Goal: Navigation & Orientation: Find specific page/section

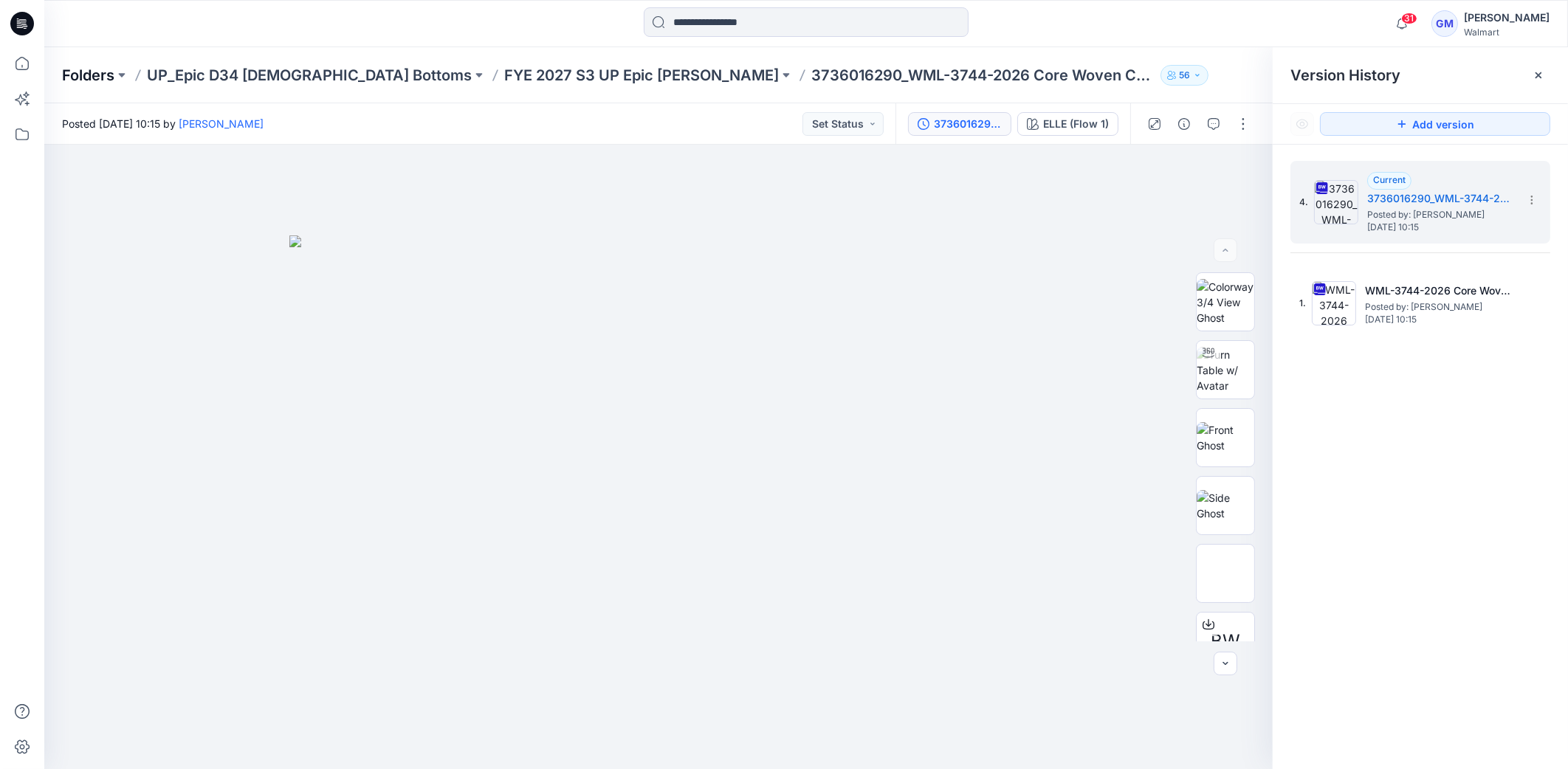
click at [66, 71] on p "Folders" at bounding box center [88, 75] width 53 height 21
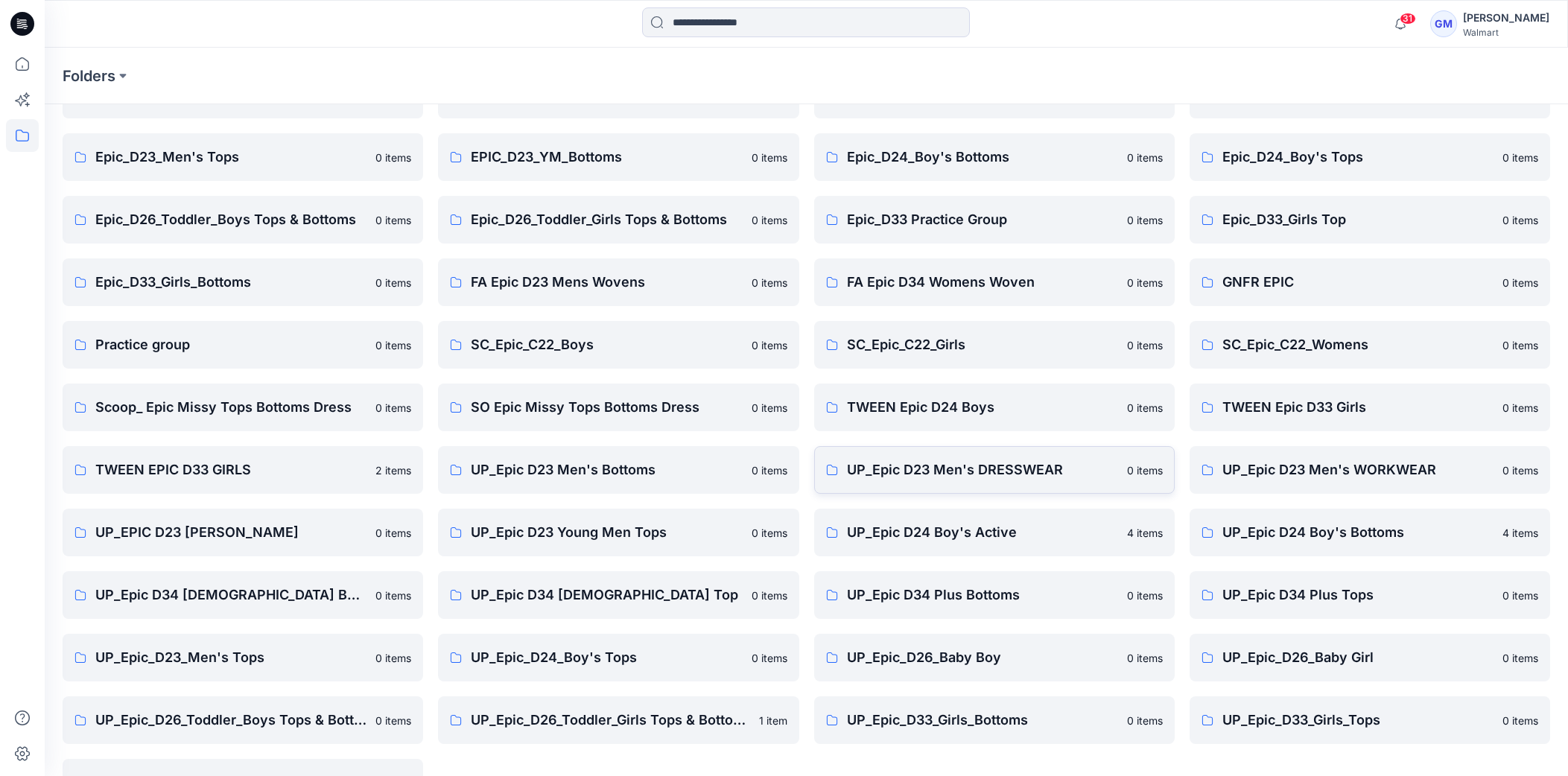
scroll to position [203, 0]
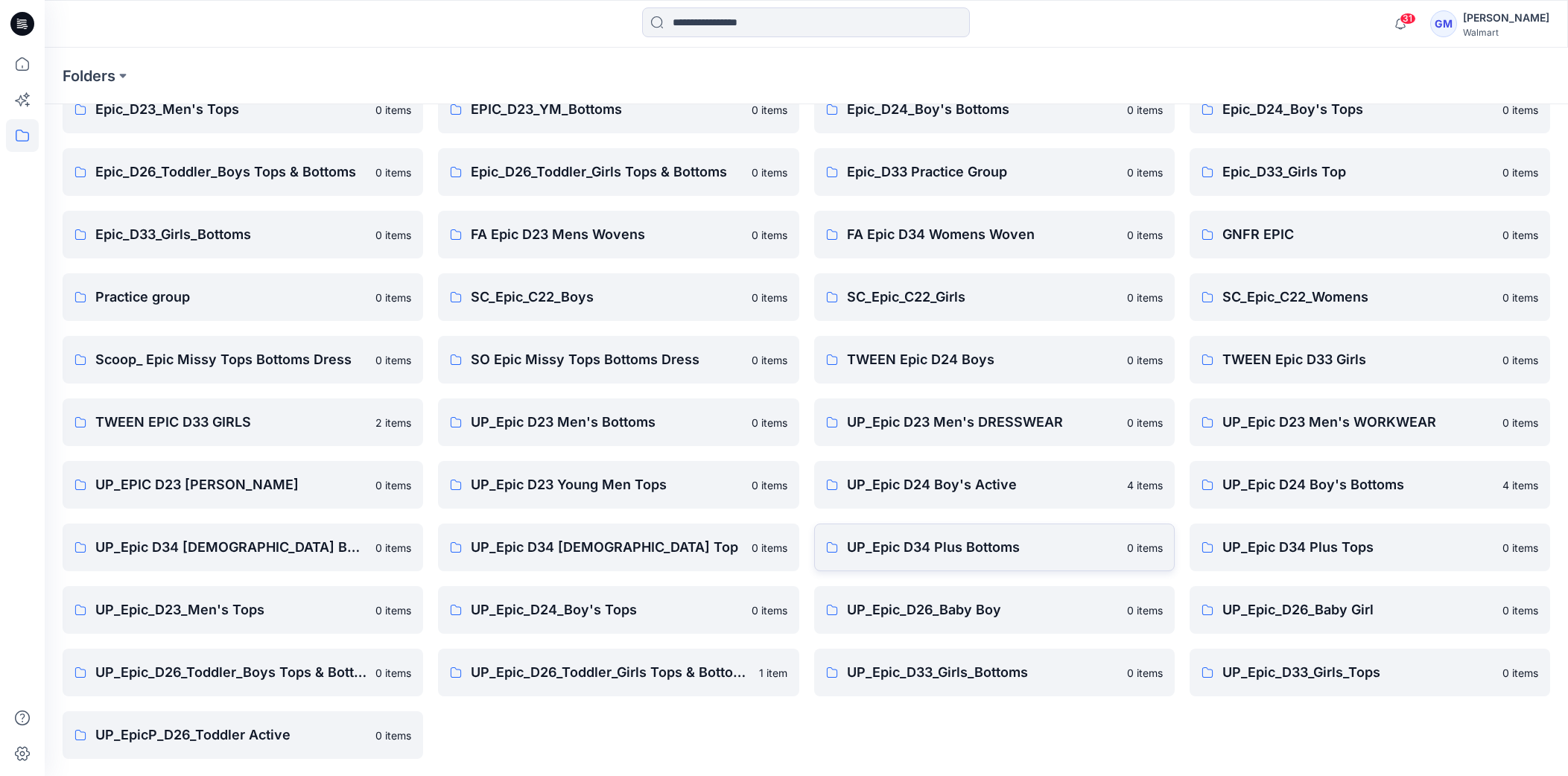
click at [937, 550] on p "UP_Epic D34 Plus Bottoms" at bounding box center [982, 548] width 272 height 21
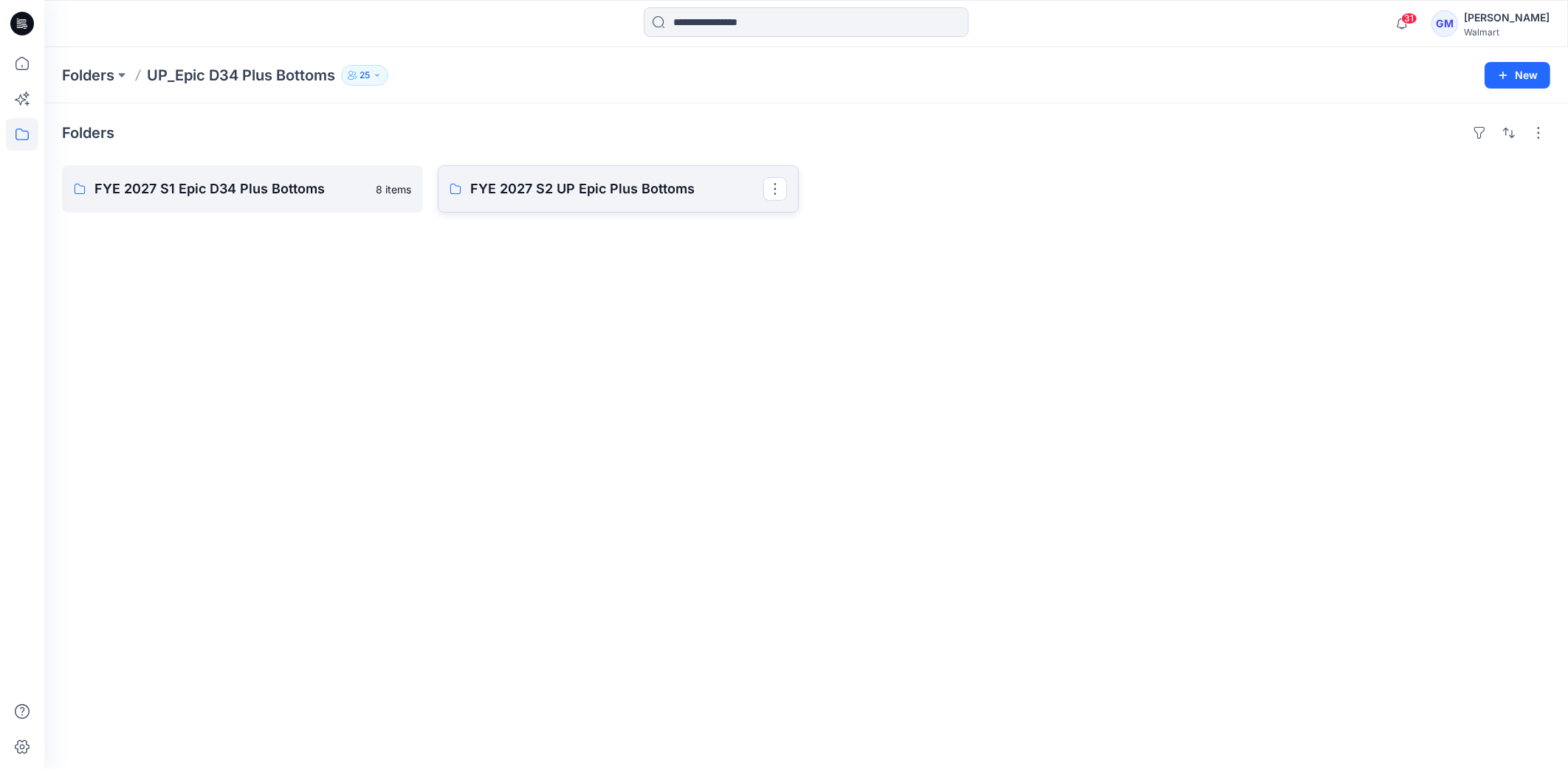
click at [599, 174] on link "FYE 2027 S2 UP Epic Plus Bottoms" at bounding box center [618, 188] width 361 height 47
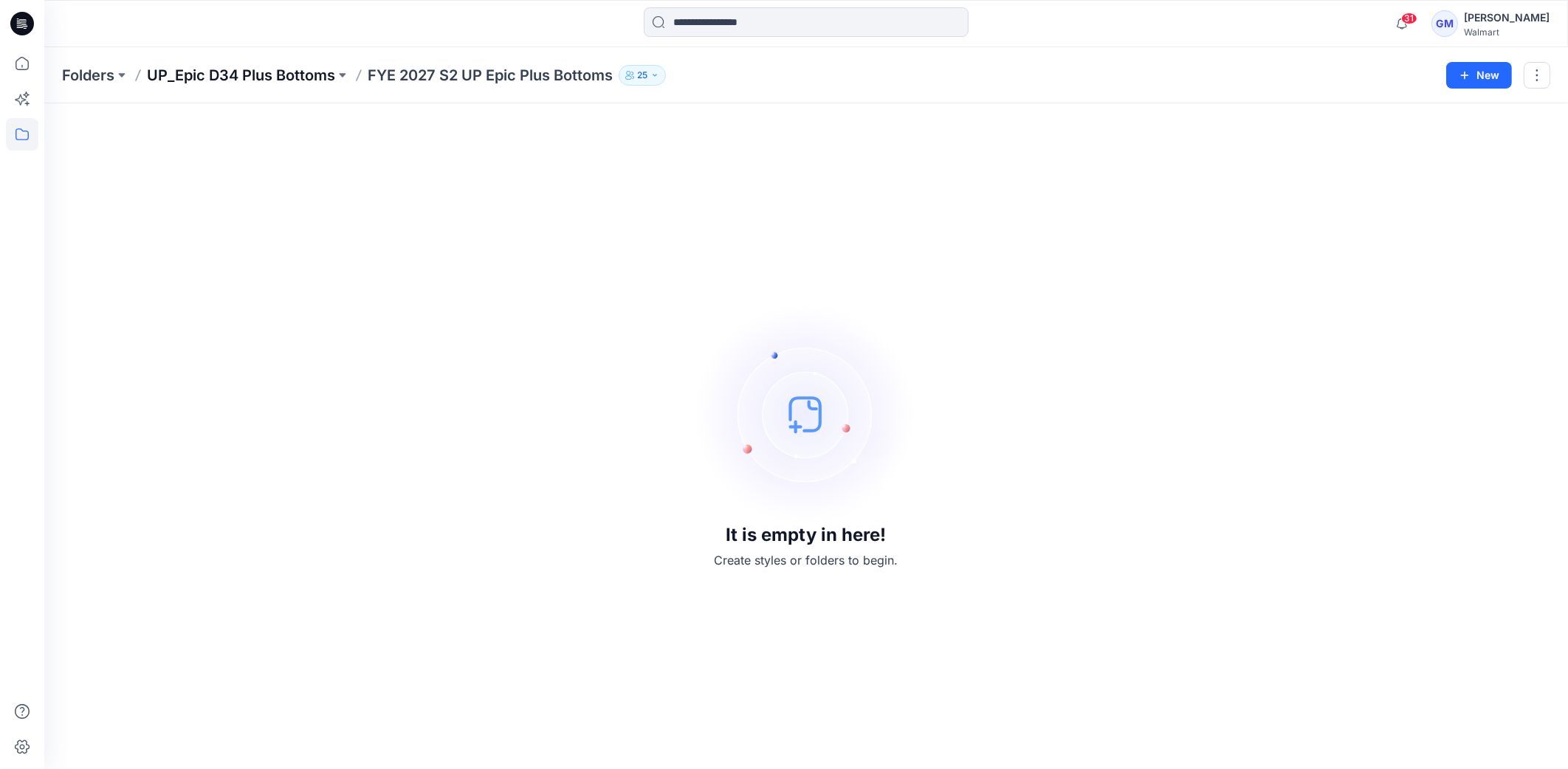
click at [284, 82] on p "UP_Epic D34 Plus Bottoms" at bounding box center [241, 75] width 188 height 21
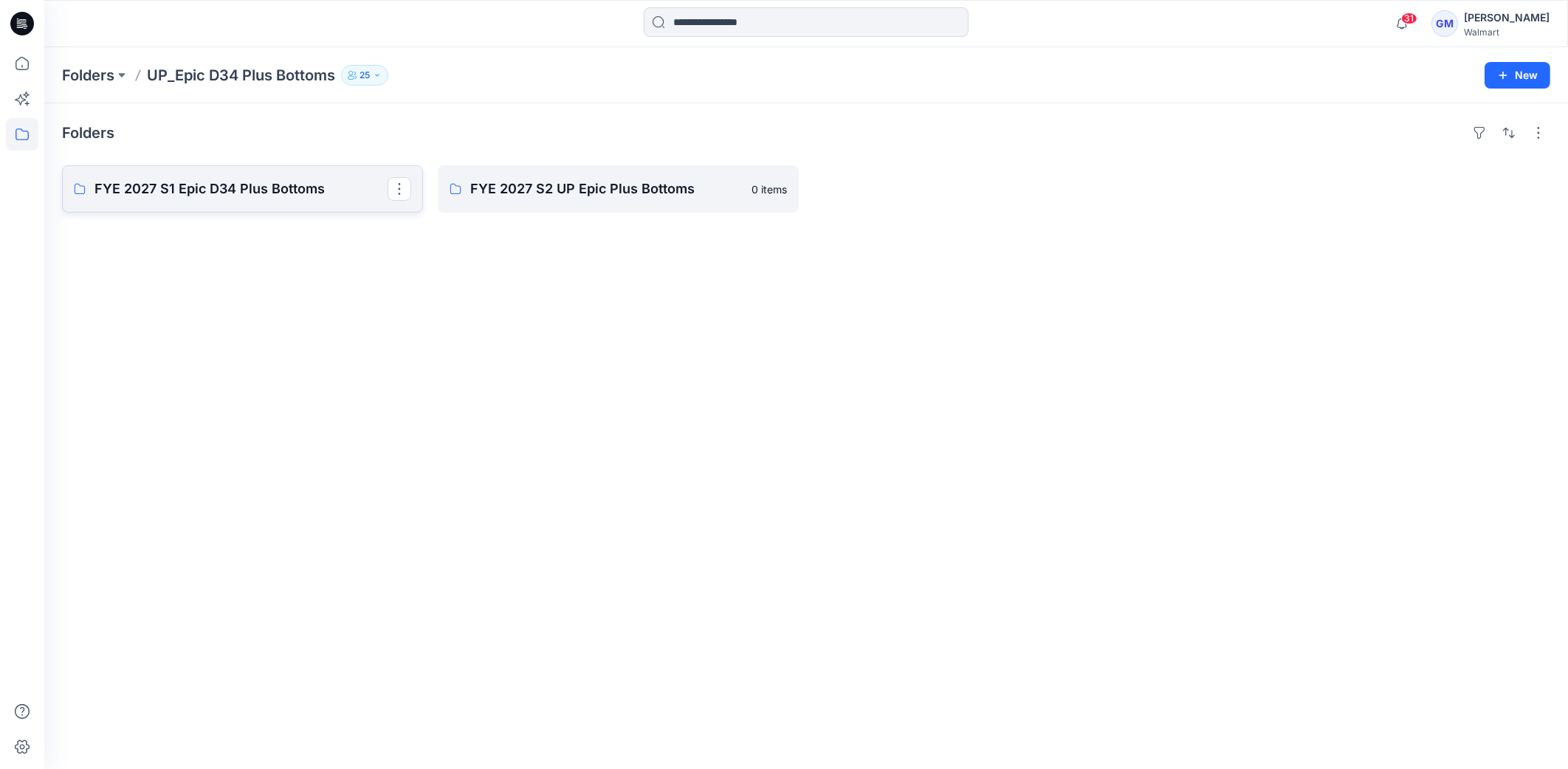
click at [288, 189] on p "FYE 2027 S1 Epic D34 Plus Bottoms" at bounding box center [241, 189] width 294 height 21
